Goal: Information Seeking & Learning: Find specific fact

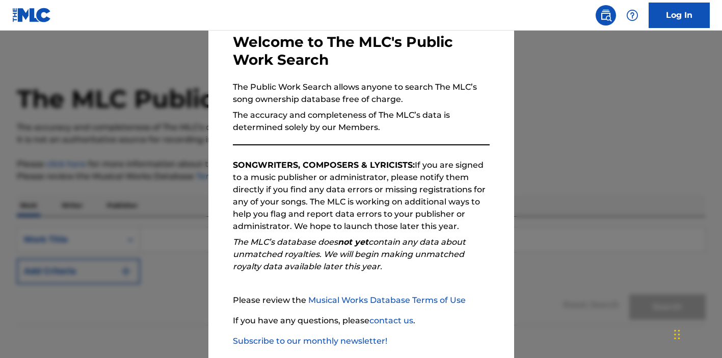
scroll to position [109, 0]
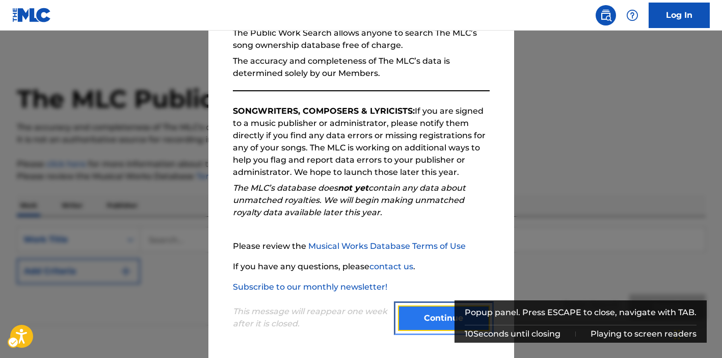
click at [423, 314] on button "Continue" at bounding box center [444, 317] width 92 height 25
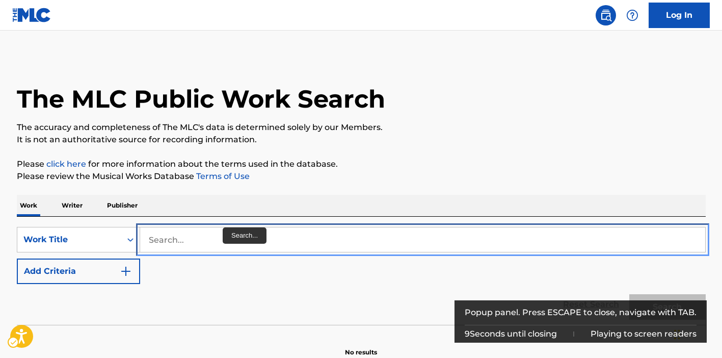
click at [221, 235] on input "Search..." at bounding box center [422, 239] width 565 height 24
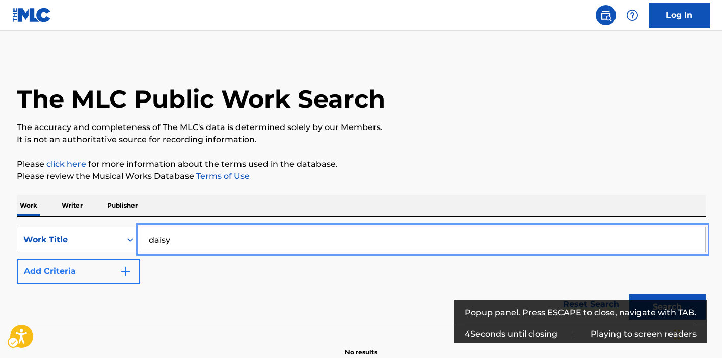
type input "daisy"
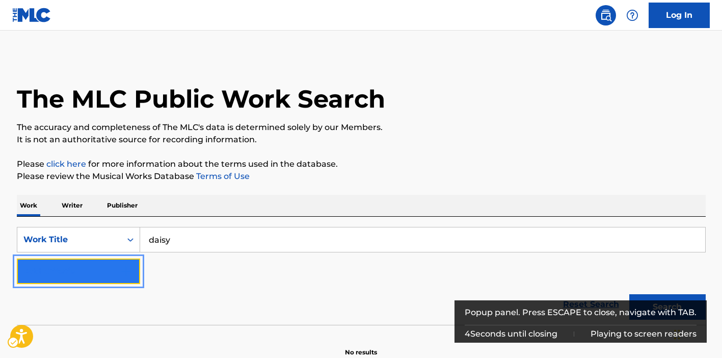
click at [120, 275] on img "Search Form" at bounding box center [126, 271] width 12 height 12
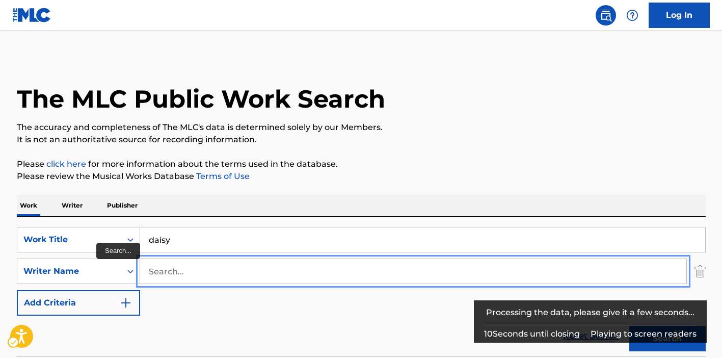
paste input "[PERSON_NAME]"
type input "[PERSON_NAME]"
click at [17, 290] on button "Add Criteria" at bounding box center [78, 302] width 123 height 25
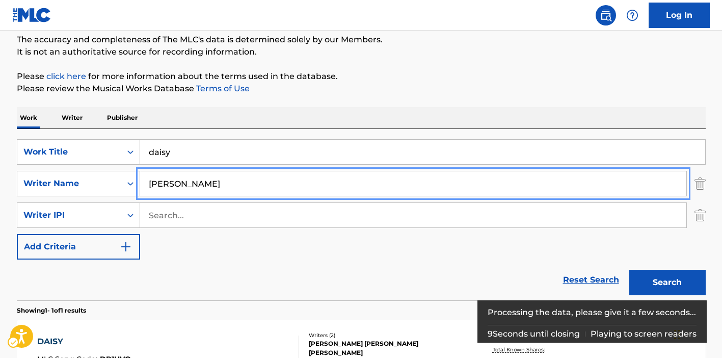
scroll to position [228, 0]
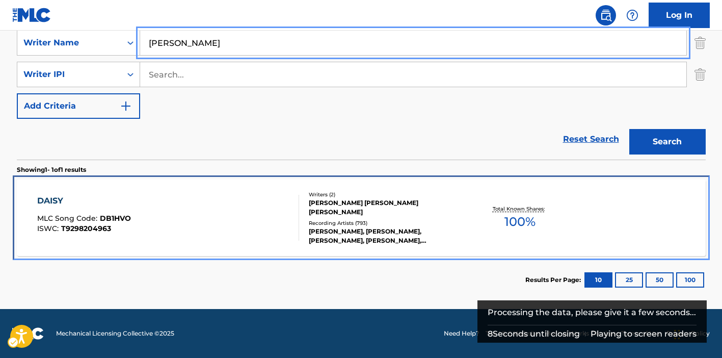
click at [210, 229] on div "DAISY MLC Song Code : DB1HVO ISWC : T9298204963" at bounding box center [168, 218] width 262 height 46
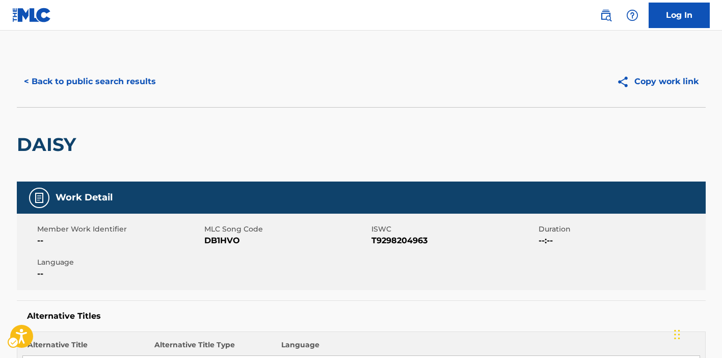
click at [379, 237] on span "ISWC - T9298204963" at bounding box center [453, 240] width 165 height 12
copy span "T9298204963"
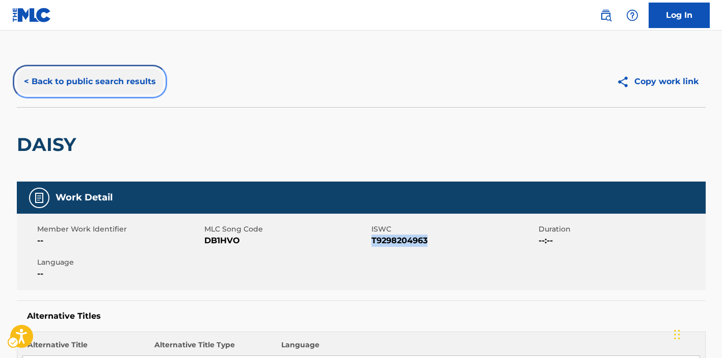
click at [102, 77] on button "< Back to public search results" at bounding box center [90, 81] width 146 height 25
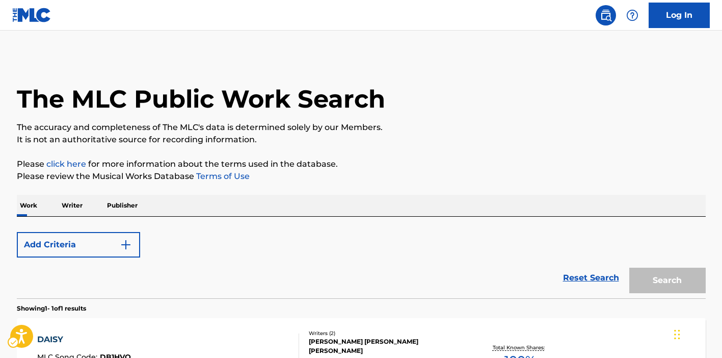
scroll to position [139, 0]
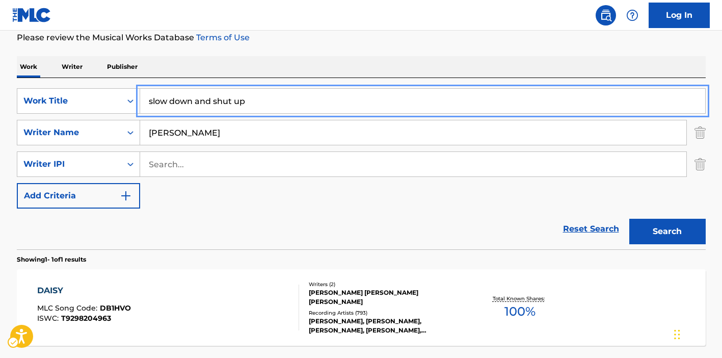
type input "slow down and shut up"
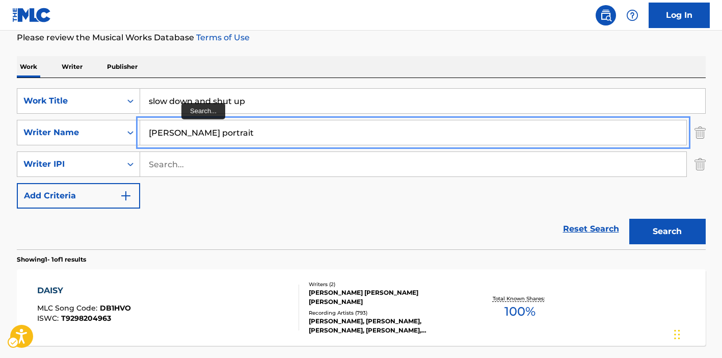
type input "[PERSON_NAME] portrait"
click at [629, 219] on button "Search" at bounding box center [667, 231] width 76 height 25
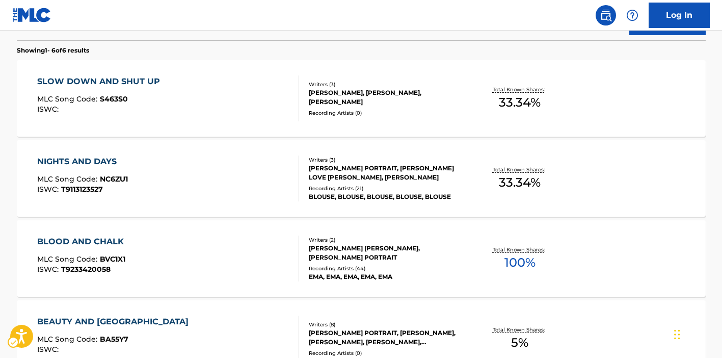
scroll to position [346, 0]
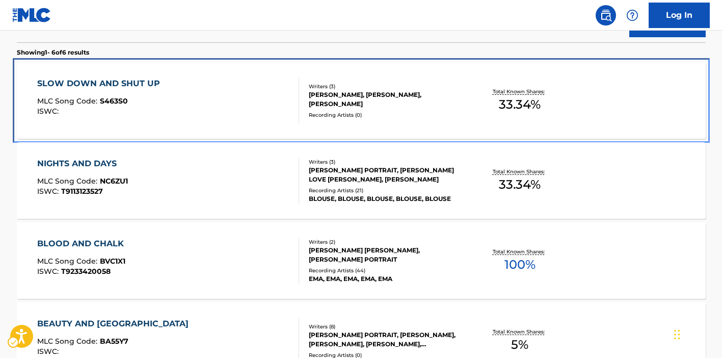
click at [204, 105] on div "SLOW DOWN AND SHUT UP MLC Song Code : S463S0 ISWC :" at bounding box center [168, 100] width 262 height 46
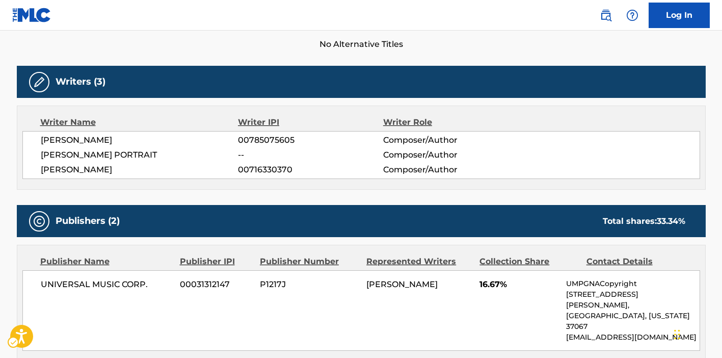
scroll to position [286, 0]
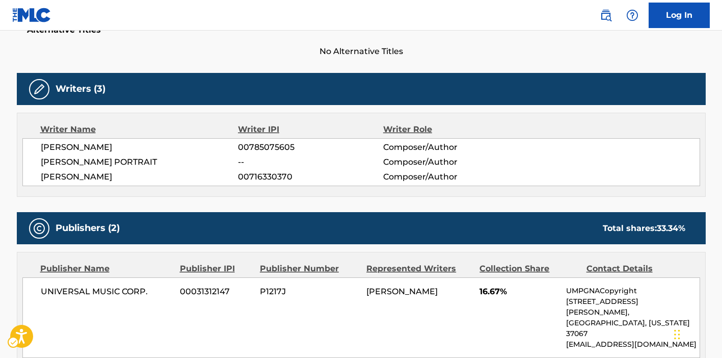
click at [528, 46] on span "No Alternative Titles" at bounding box center [361, 51] width 689 height 12
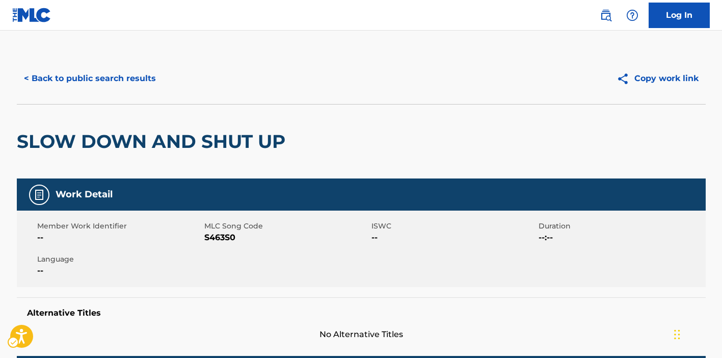
scroll to position [0, 0]
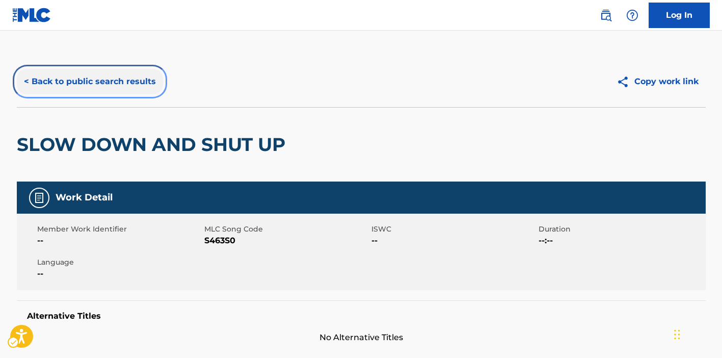
drag, startPoint x: 129, startPoint y: 84, endPoint x: 139, endPoint y: 87, distance: 9.5
click at [129, 85] on button "< Back to public search results" at bounding box center [90, 81] width 146 height 25
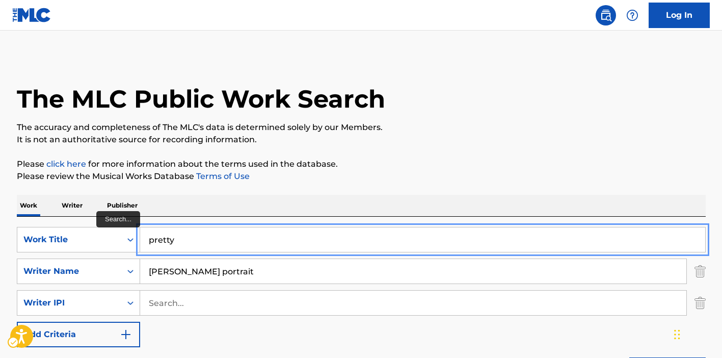
type input "pretty"
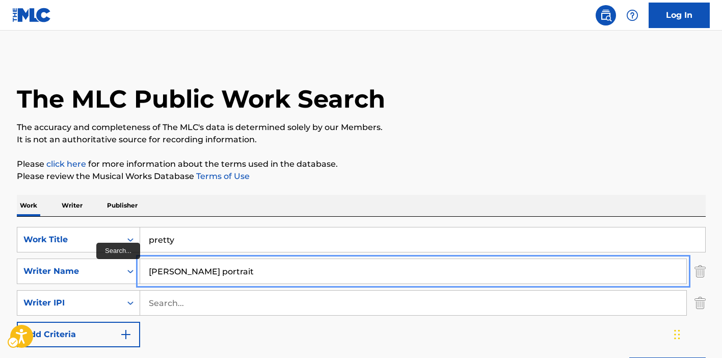
paste input "[PERSON_NAME] [PERSON_NAME]"
type input "[PERSON_NAME] [PERSON_NAME]"
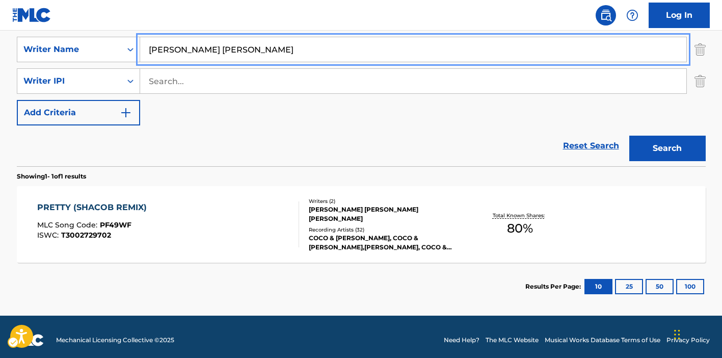
scroll to position [228, 0]
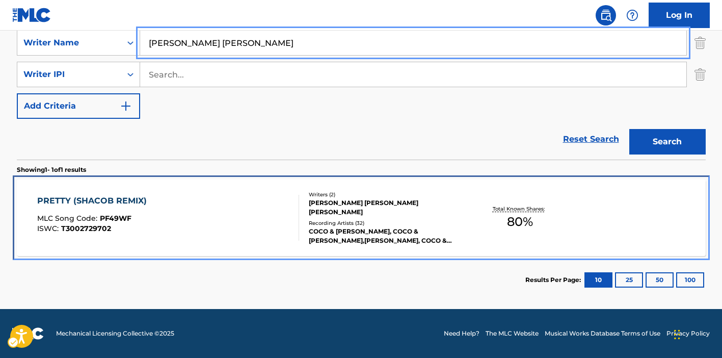
click at [266, 226] on div "PRETTY (SHACOB REMIX) MLC Song Code : PF49WF ISWC : T3002729702" at bounding box center [168, 218] width 262 height 46
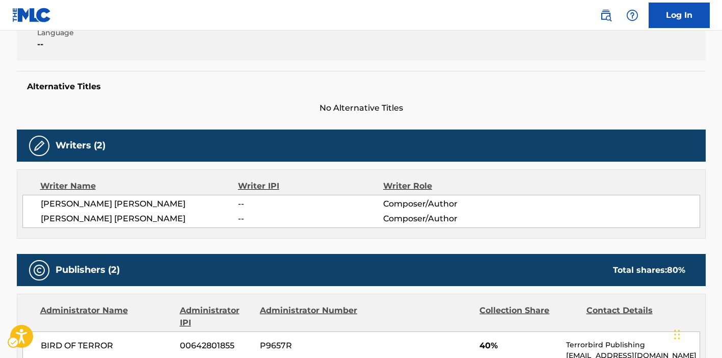
scroll to position [60, 0]
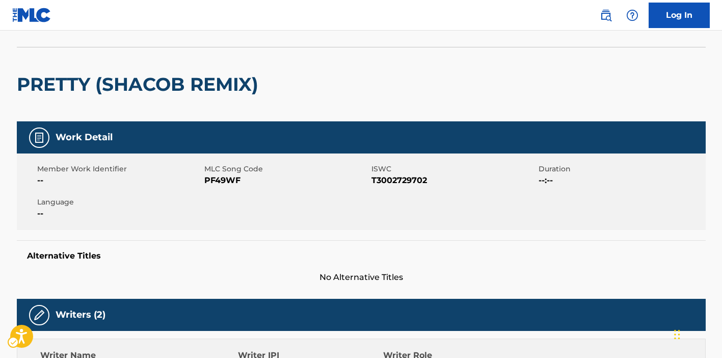
click at [378, 182] on span "ISWC - T3002729702" at bounding box center [453, 180] width 165 height 12
copy span "T3002729702"
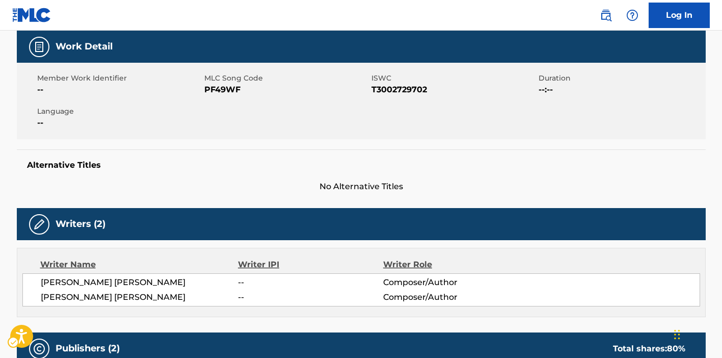
click at [364, 238] on div "Writers (2)" at bounding box center [361, 224] width 689 height 32
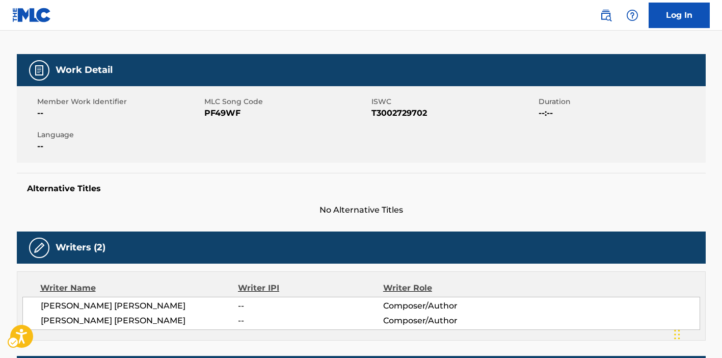
scroll to position [0, 0]
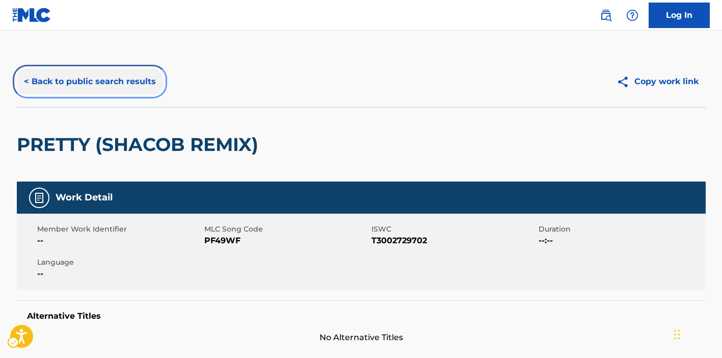
drag, startPoint x: 121, startPoint y: 84, endPoint x: 142, endPoint y: 85, distance: 21.4
click at [121, 84] on button "< Back to public search results" at bounding box center [90, 81] width 146 height 25
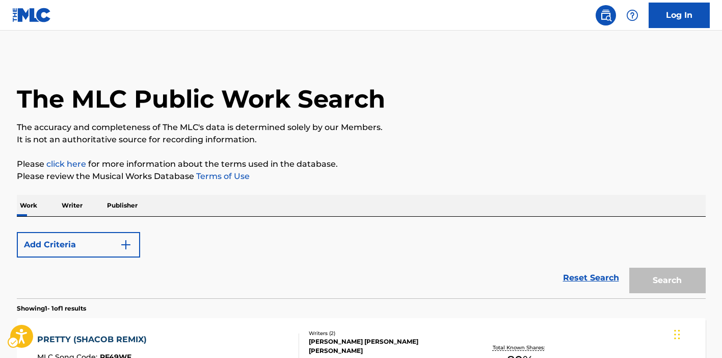
scroll to position [139, 0]
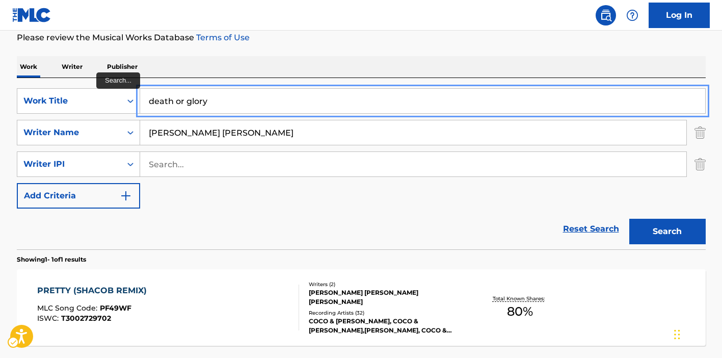
type input "death or glory"
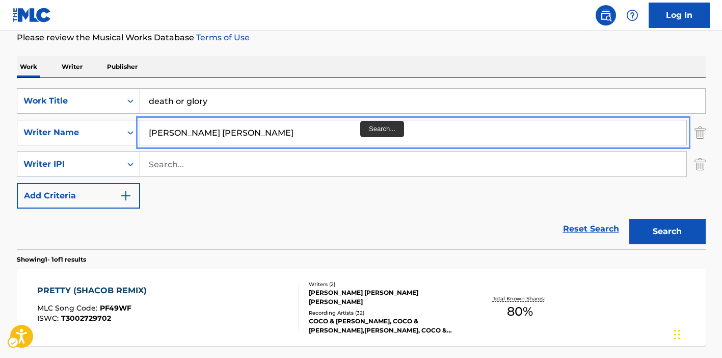
paste input "[PERSON_NAME] [PERSON_NAME]"
type input "[PERSON_NAME] [PERSON_NAME]"
click at [629, 219] on button "Search" at bounding box center [667, 231] width 76 height 25
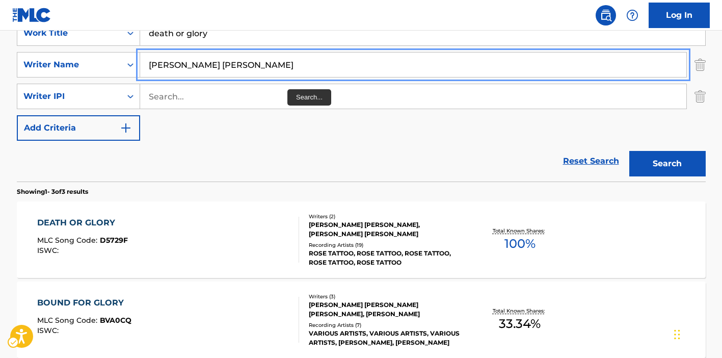
scroll to position [250, 0]
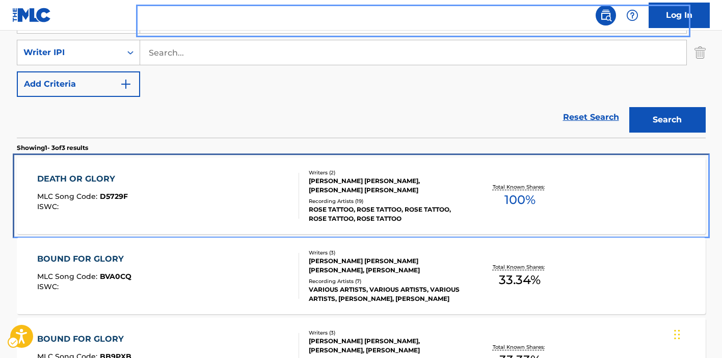
click at [276, 192] on div "DEATH OR GLORY MLC Song Code : D5729F ISWC :" at bounding box center [168, 196] width 262 height 46
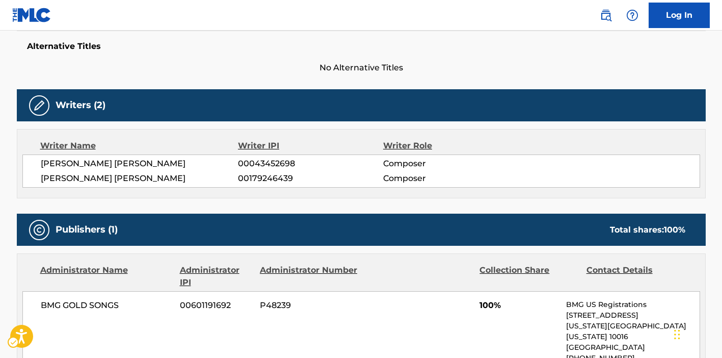
scroll to position [278, 0]
